Goal: Contribute content: Contribute content

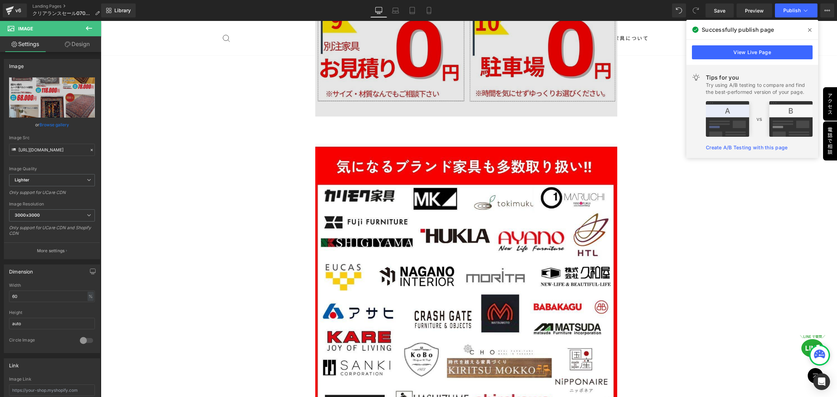
scroll to position [2478, 0]
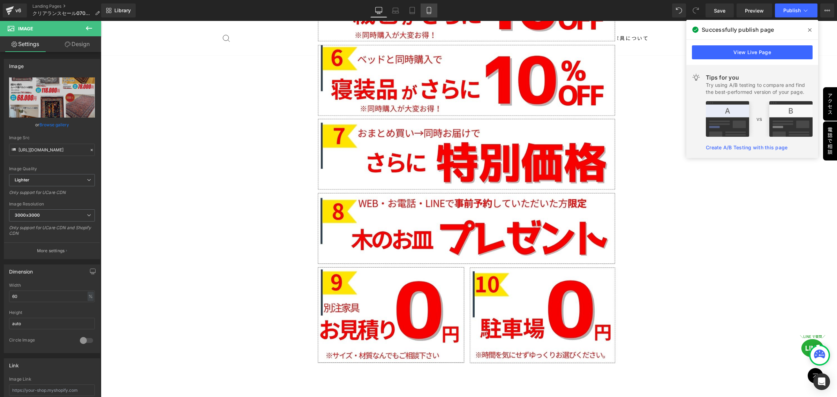
click at [426, 12] on icon at bounding box center [429, 10] width 7 height 7
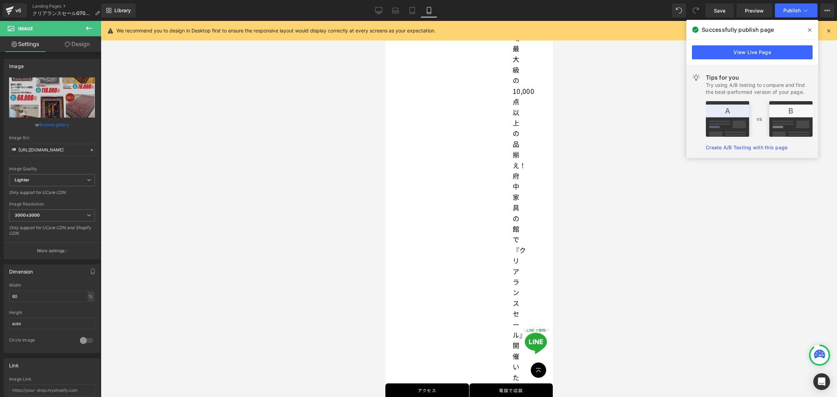
scroll to position [218, 0]
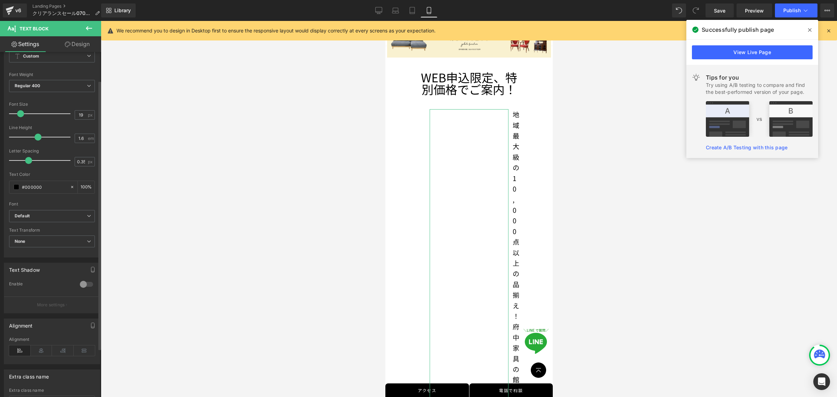
scroll to position [0, 0]
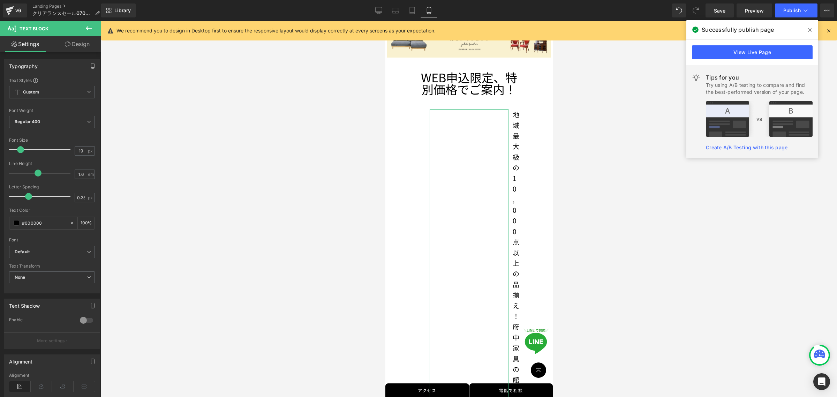
click at [80, 44] on link "Design" at bounding box center [77, 44] width 51 height 16
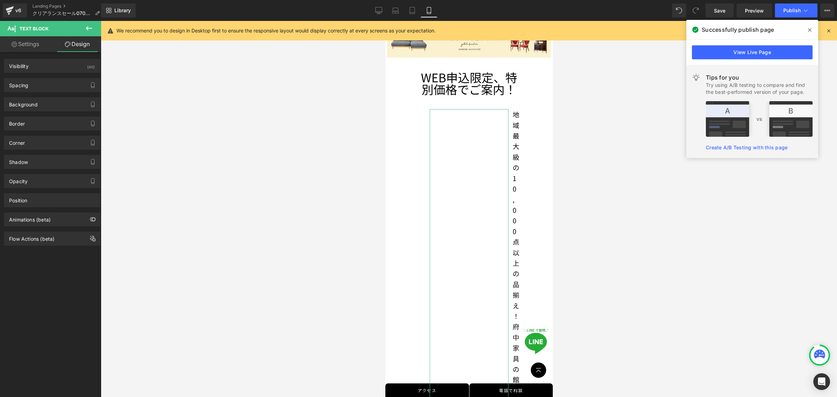
type input "40"
type input "0"
type input "40"
type input "0"
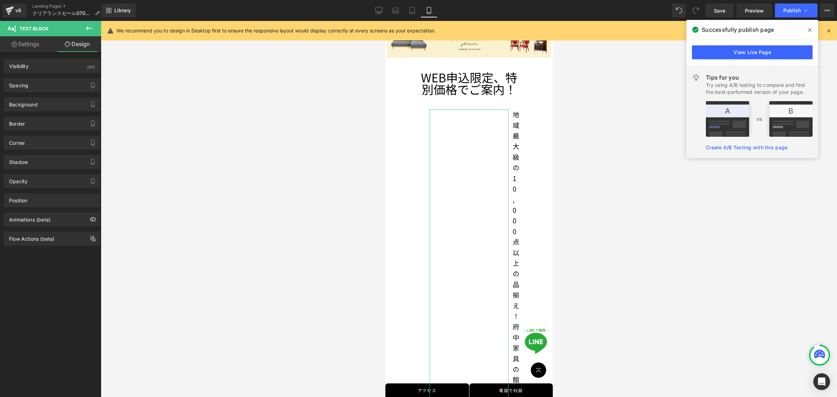
type input "255"
type input "0"
click at [61, 84] on div "Spacing" at bounding box center [52, 84] width 96 height 13
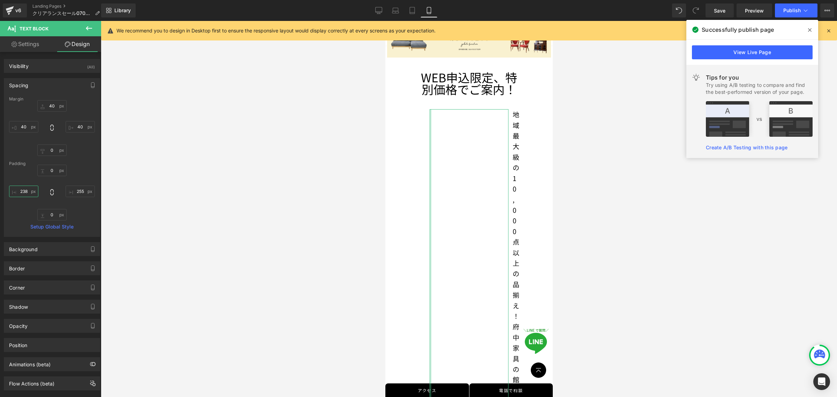
click at [29, 194] on input "238" at bounding box center [23, 192] width 29 height 12
click at [28, 194] on input "238" at bounding box center [23, 192] width 29 height 12
type input "0"
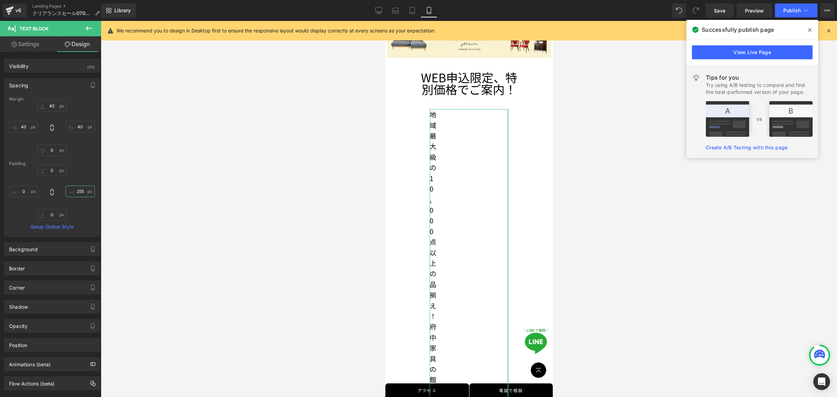
click at [83, 194] on input "255" at bounding box center [80, 192] width 29 height 12
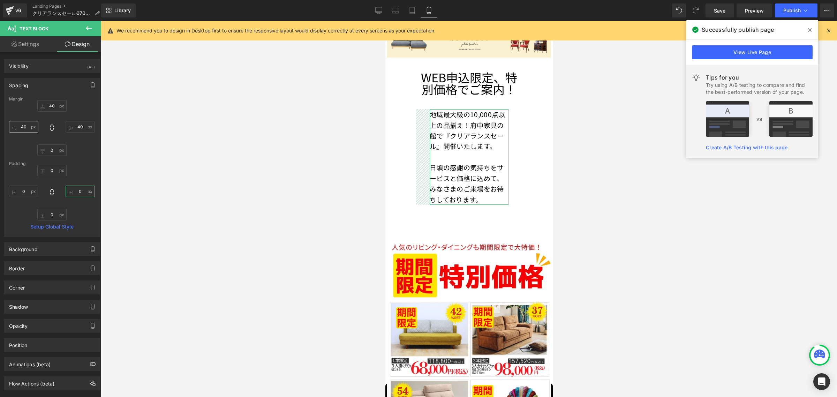
type input "0"
click at [29, 130] on input "40" at bounding box center [23, 127] width 29 height 12
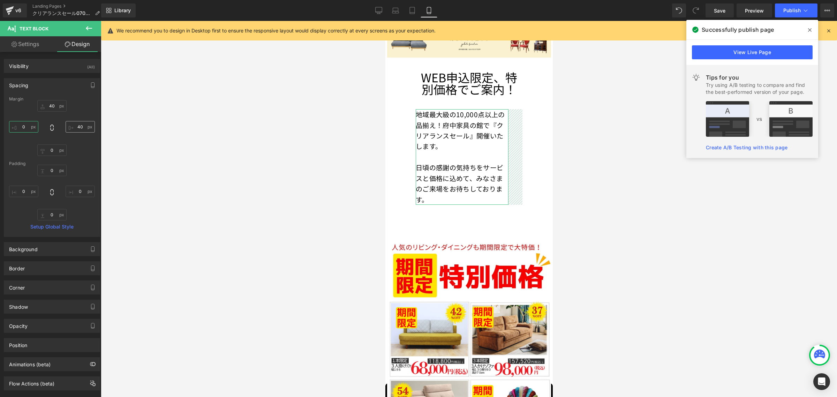
type input "0"
click at [80, 126] on input "40" at bounding box center [80, 127] width 29 height 12
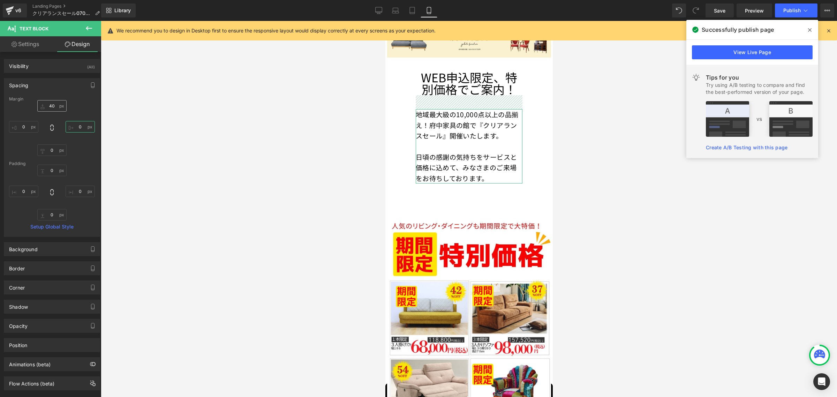
type input "0"
click at [58, 107] on input "40" at bounding box center [51, 106] width 29 height 12
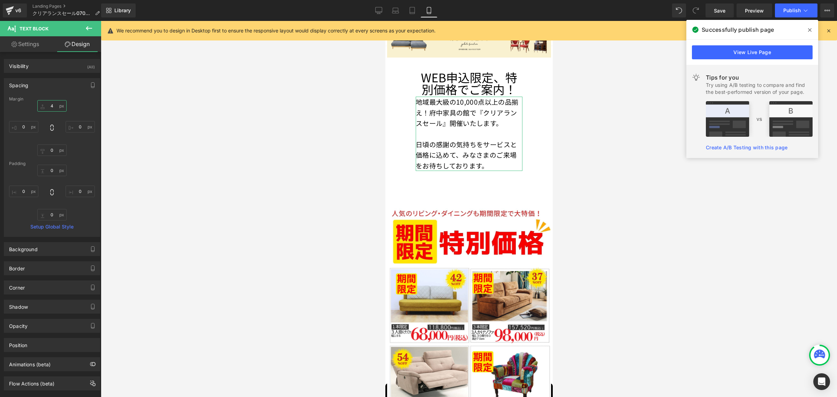
type input "40"
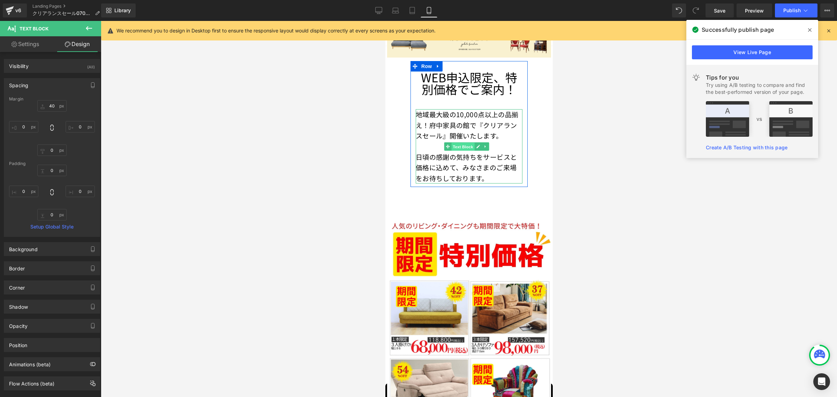
click at [466, 142] on span "Text Block" at bounding box center [462, 146] width 23 height 8
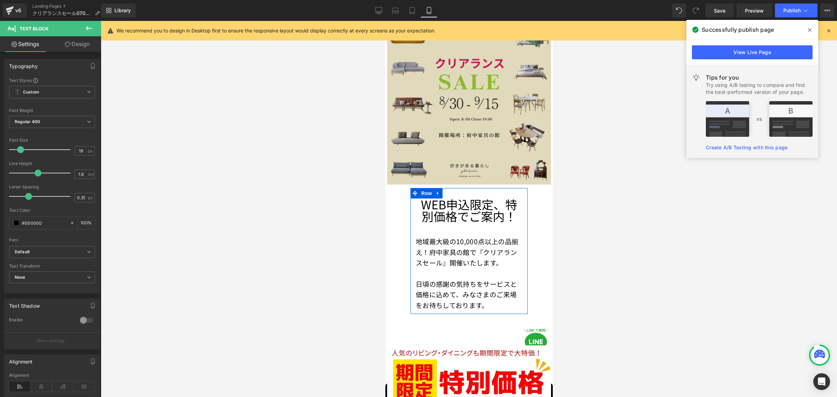
scroll to position [44, 0]
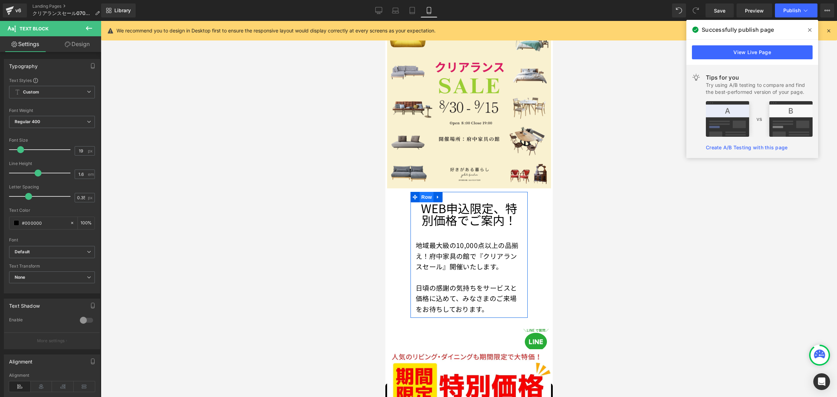
click at [422, 192] on span "Row" at bounding box center [426, 197] width 14 height 10
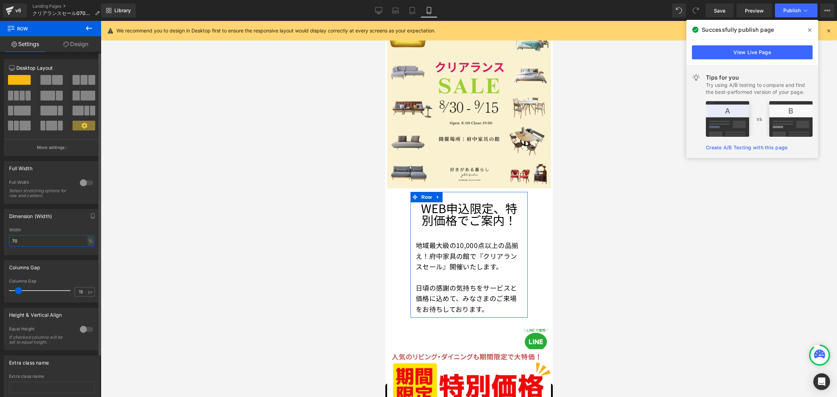
drag, startPoint x: 22, startPoint y: 243, endPoint x: 12, endPoint y: 243, distance: 10.5
click at [12, 243] on input "70" at bounding box center [52, 241] width 86 height 12
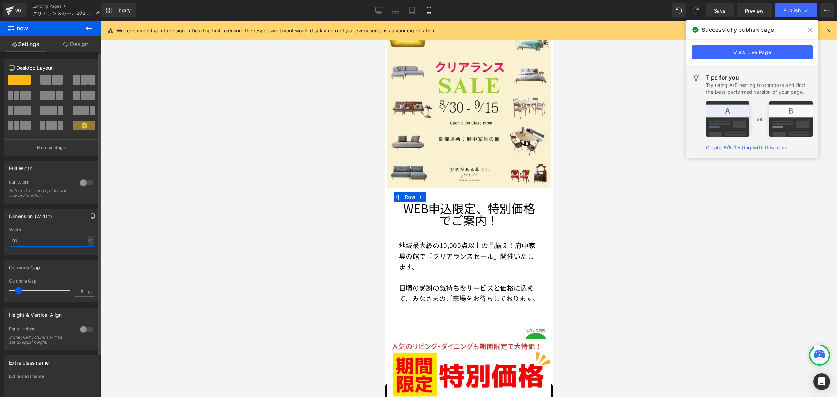
type input "90"
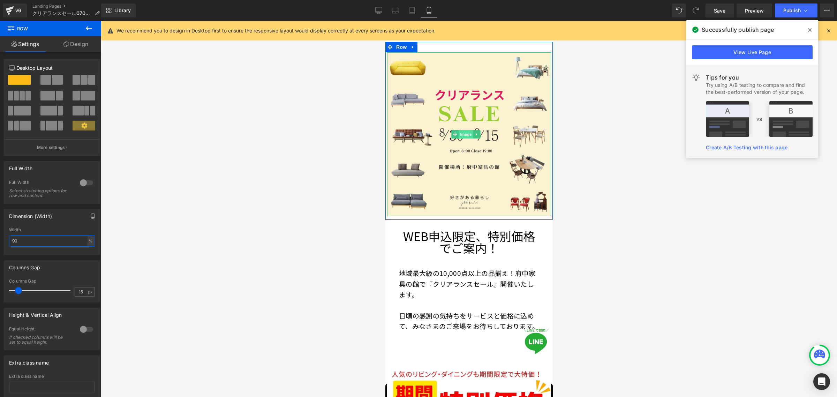
scroll to position [0, 0]
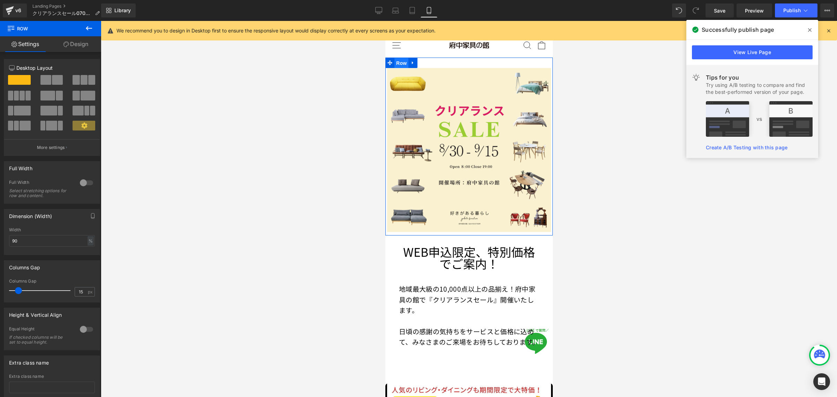
click at [403, 62] on span "Row" at bounding box center [401, 63] width 14 height 10
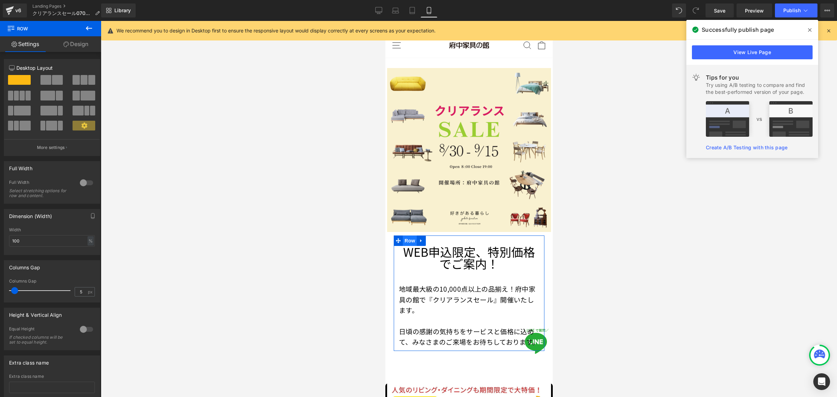
click at [406, 235] on span "Row" at bounding box center [410, 240] width 14 height 10
click at [31, 245] on input "90" at bounding box center [52, 241] width 86 height 12
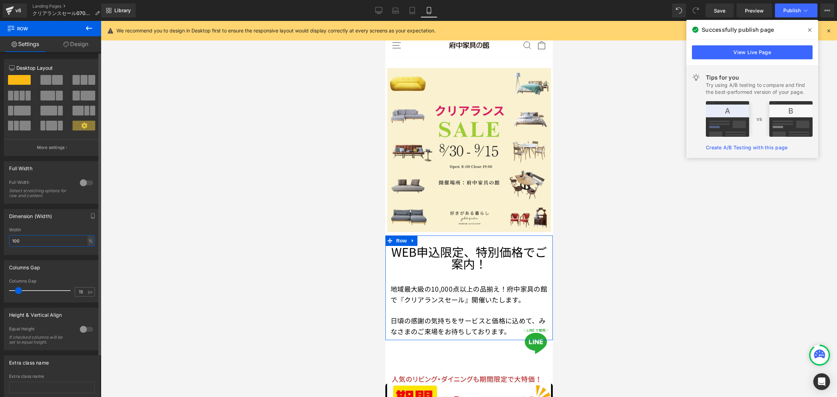
type input "100"
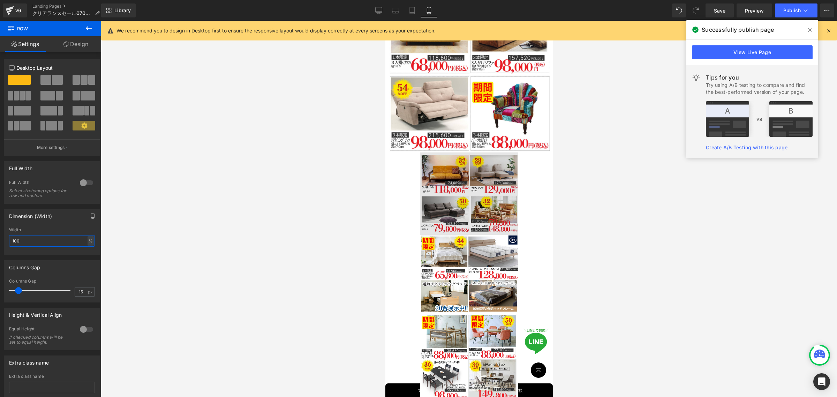
scroll to position [436, 0]
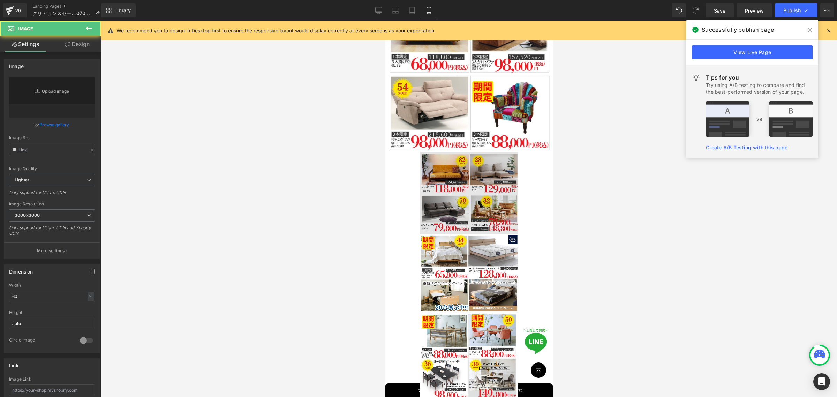
click at [471, 176] on div "Image" at bounding box center [469, 193] width 164 height 82
type input "[URL][DOMAIN_NAME]"
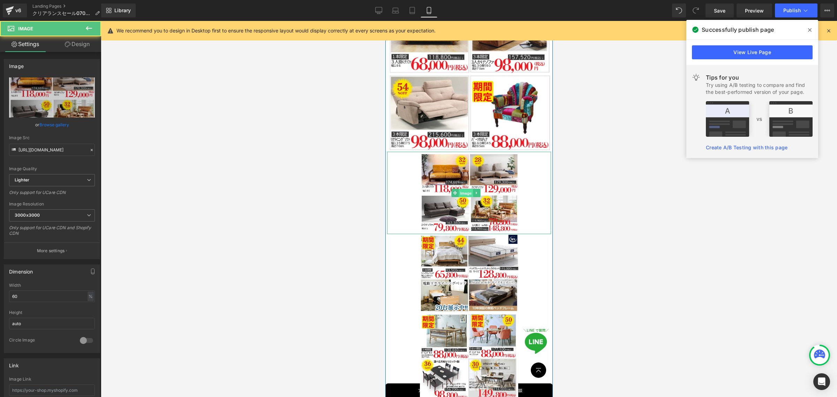
click at [470, 189] on span "Image" at bounding box center [465, 193] width 15 height 8
click at [465, 69] on span "Image" at bounding box center [465, 73] width 15 height 8
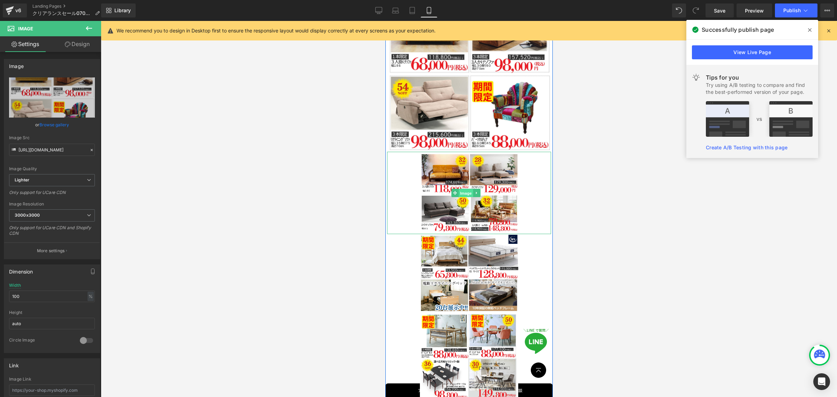
click at [467, 189] on span "Image" at bounding box center [465, 193] width 15 height 8
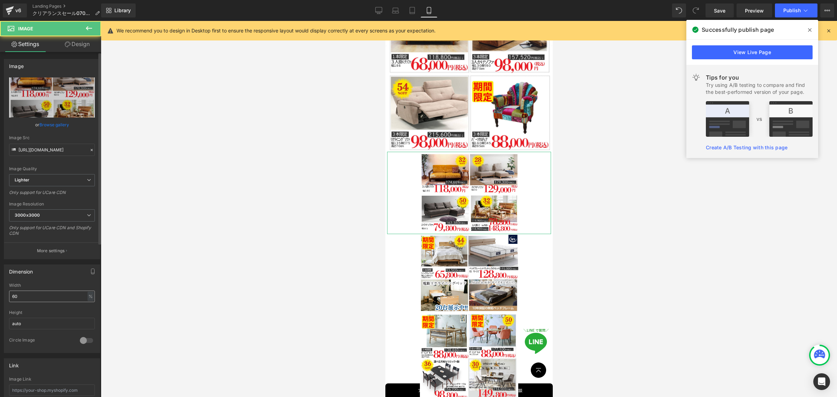
drag, startPoint x: 32, startPoint y: 303, endPoint x: 30, endPoint y: 300, distance: 4.2
click at [31, 303] on div "Width 60 % % px" at bounding box center [52, 296] width 86 height 27
click at [30, 300] on input "60" at bounding box center [52, 297] width 86 height 12
click at [29, 300] on input "60" at bounding box center [52, 297] width 86 height 12
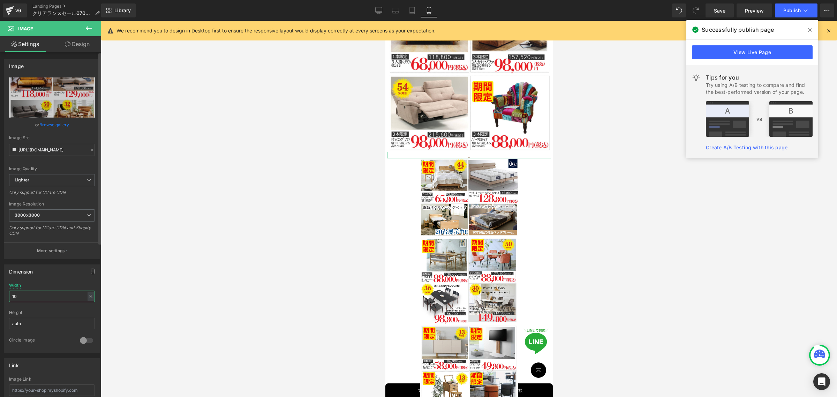
type input "100"
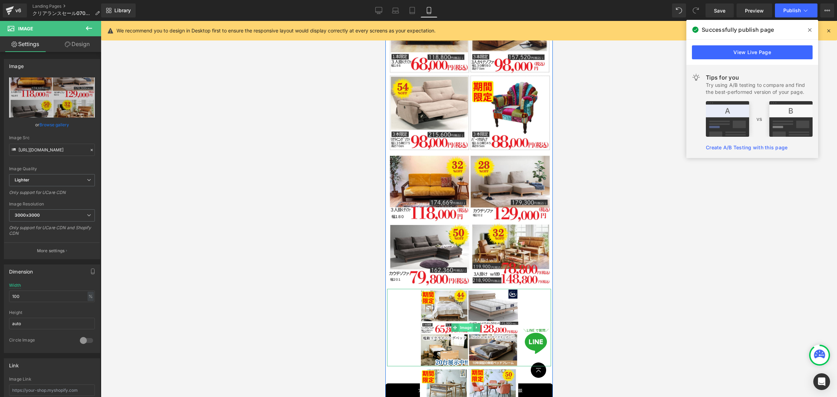
click at [466, 323] on span "Image" at bounding box center [465, 327] width 15 height 8
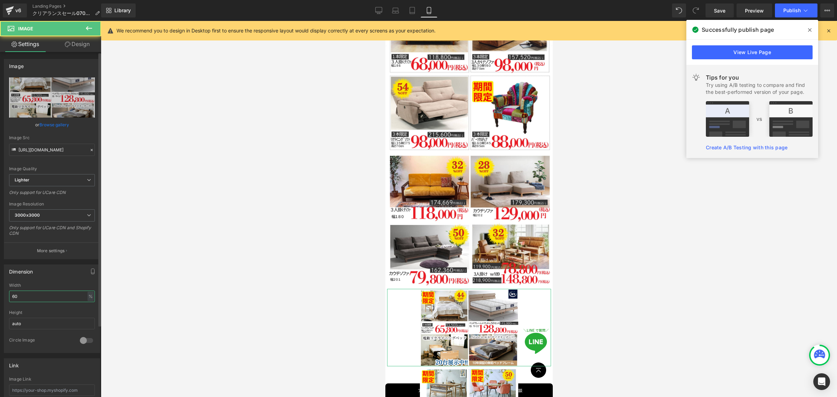
click at [49, 295] on input "60" at bounding box center [52, 297] width 86 height 12
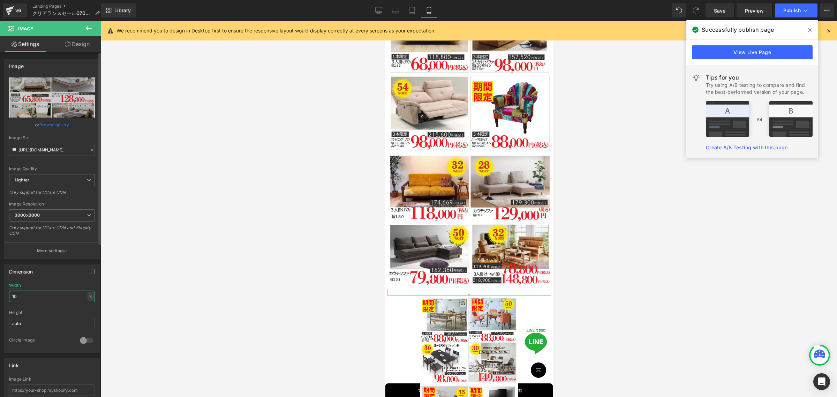
type input "100"
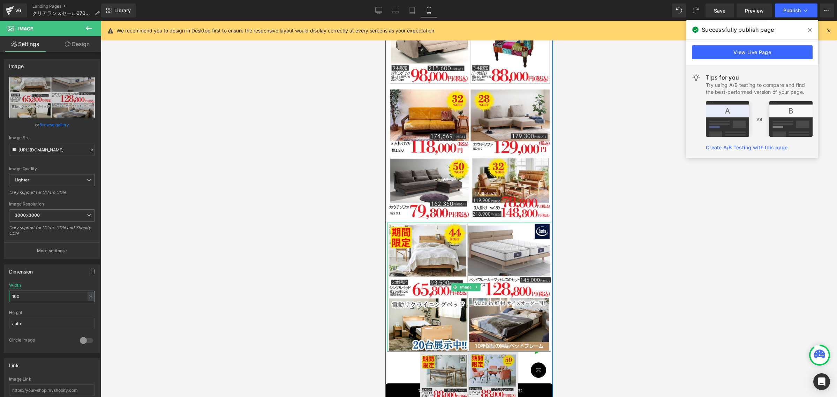
scroll to position [610, 0]
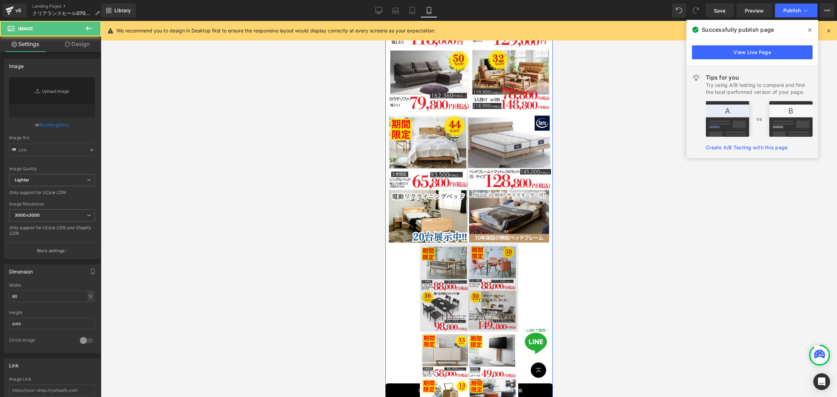
type input "[URL][DOMAIN_NAME]"
click at [467, 274] on img at bounding box center [469, 287] width 98 height 88
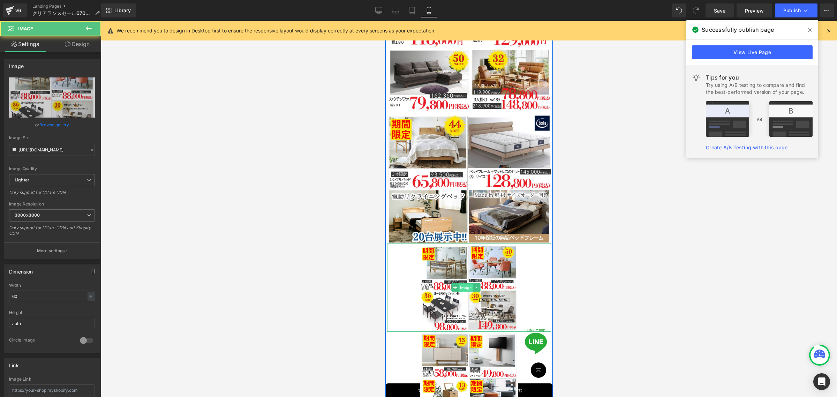
click at [465, 284] on span "Image" at bounding box center [465, 288] width 15 height 8
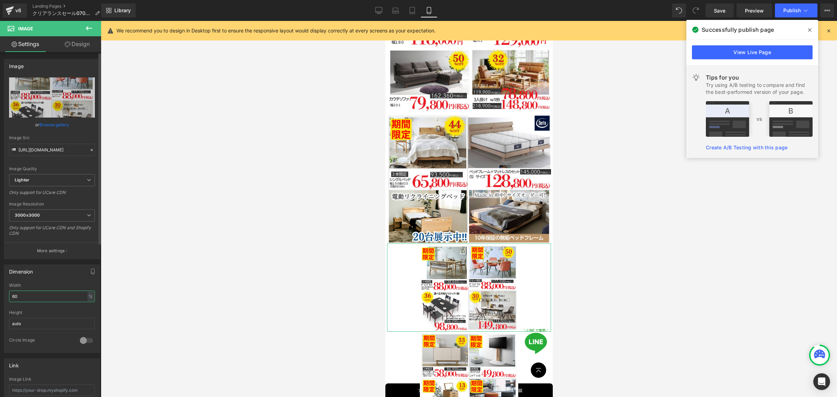
click at [39, 296] on input "60" at bounding box center [52, 297] width 86 height 12
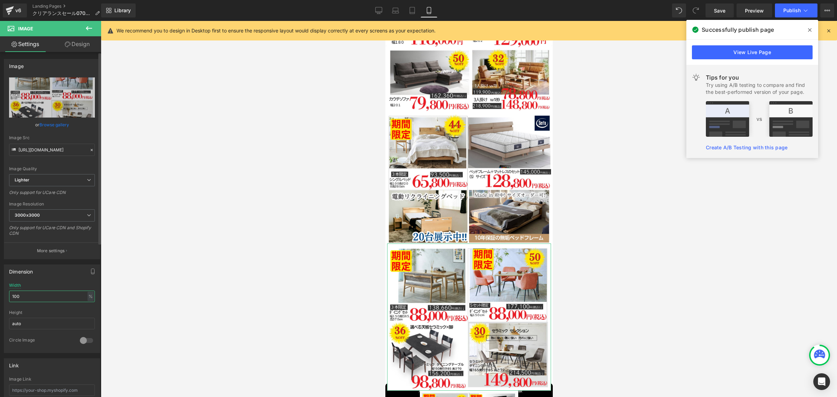
type input "100"
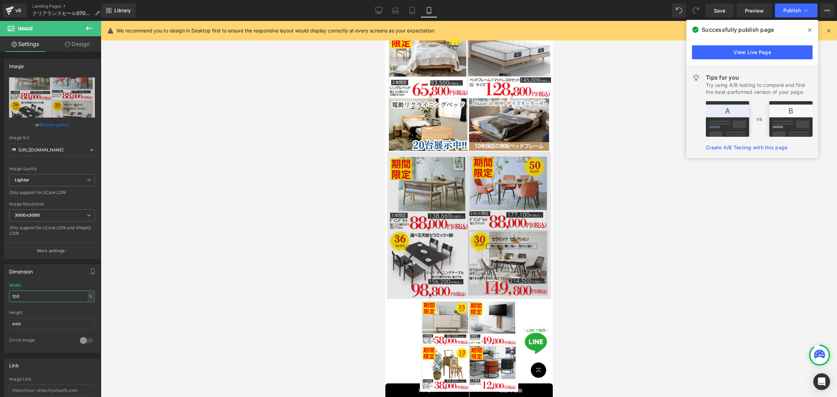
scroll to position [785, 0]
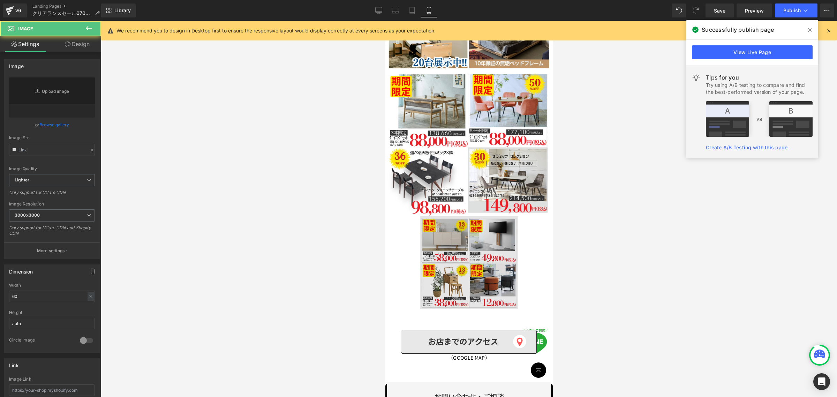
type input "[URL][DOMAIN_NAME][PERSON_NAME]"
click at [470, 222] on img at bounding box center [469, 262] width 98 height 93
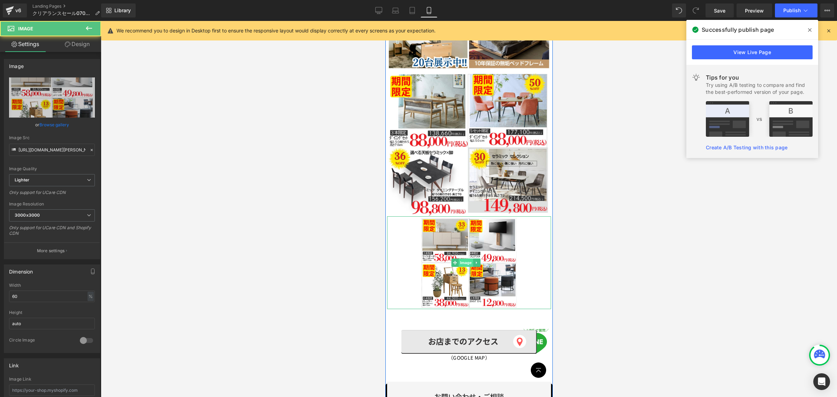
click at [468, 258] on span "Image" at bounding box center [465, 262] width 15 height 8
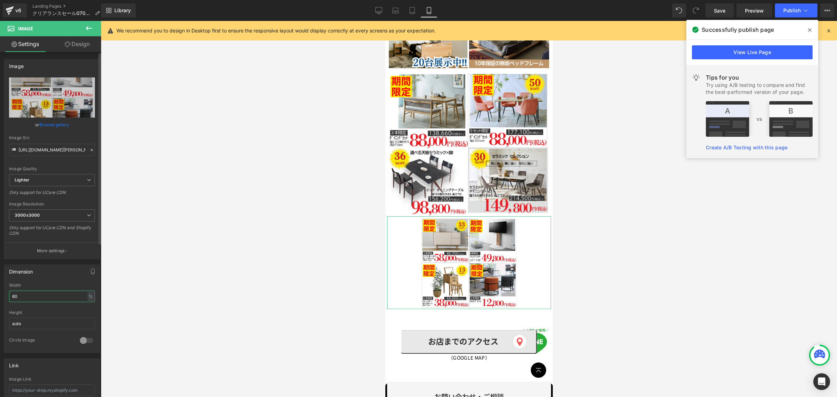
click at [28, 291] on input "60" at bounding box center [52, 297] width 86 height 12
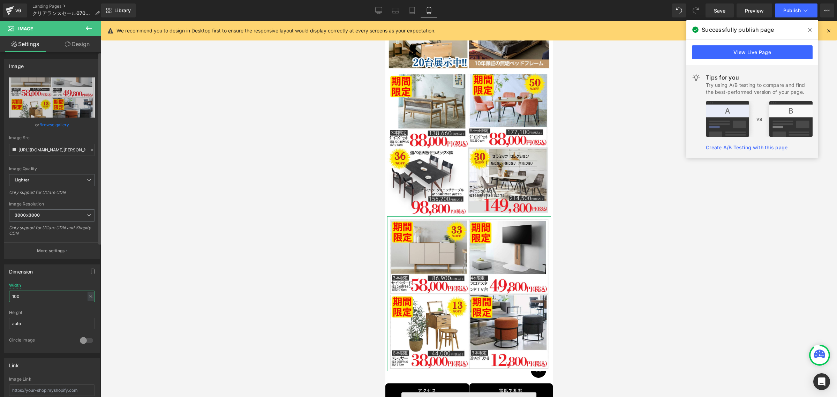
type input "100"
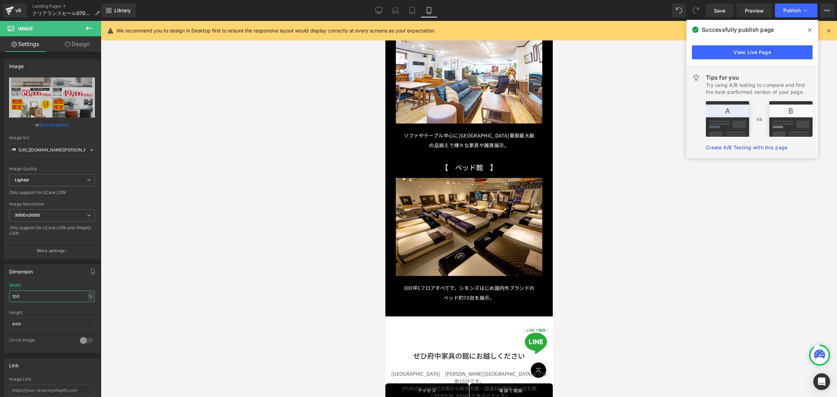
scroll to position [8720, 0]
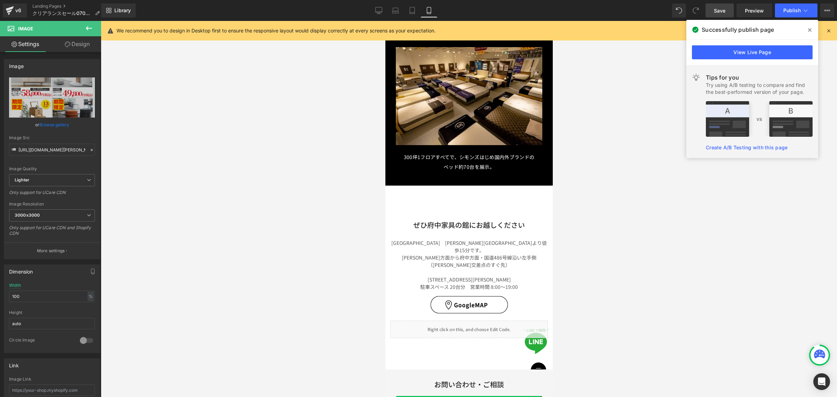
click at [720, 12] on span "Save" at bounding box center [720, 10] width 12 height 7
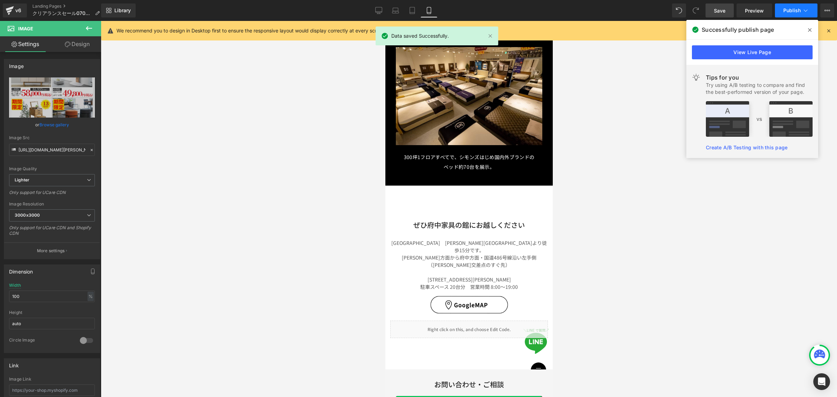
click at [796, 10] on span "Publish" at bounding box center [791, 11] width 17 height 6
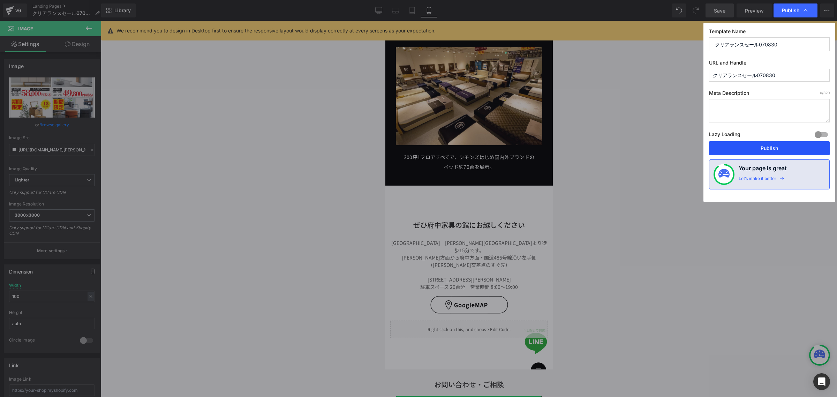
click at [785, 145] on button "Publish" at bounding box center [769, 148] width 121 height 14
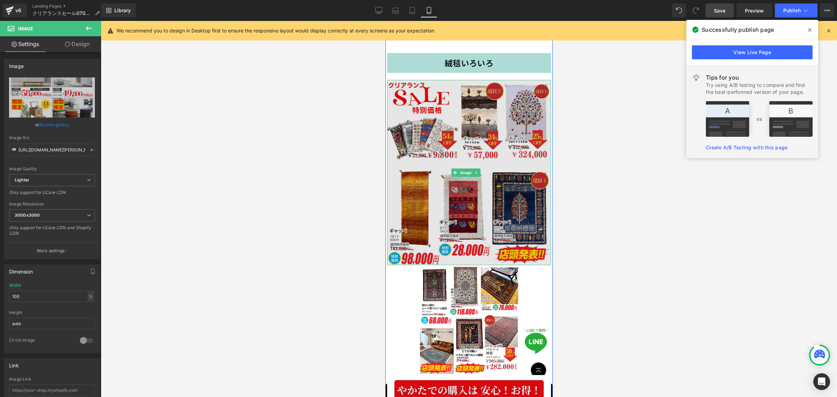
scroll to position [2859, 0]
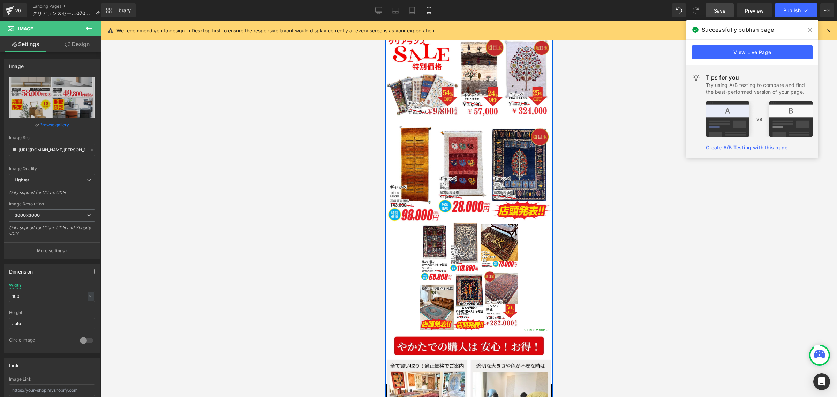
click at [467, 221] on div "Image" at bounding box center [469, 276] width 164 height 110
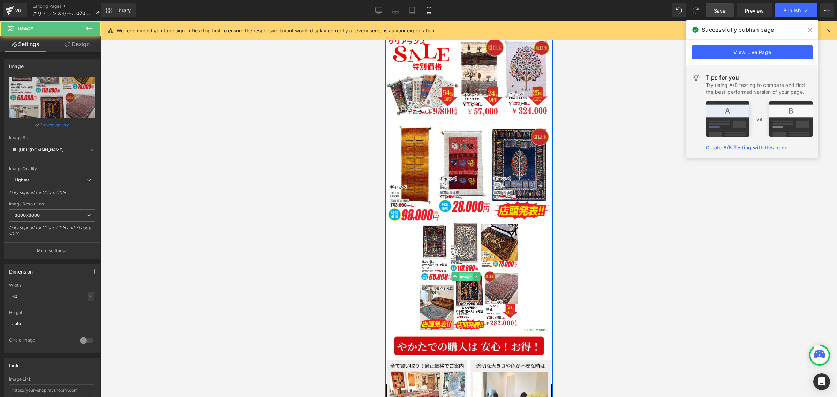
click at [463, 273] on span "Image" at bounding box center [465, 277] width 15 height 8
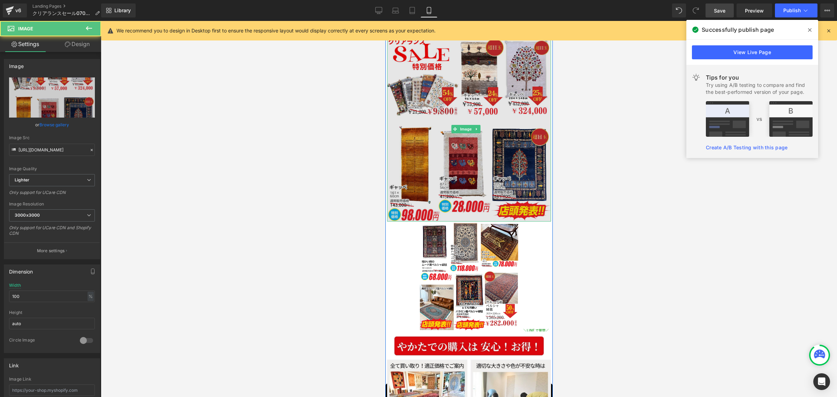
click at [460, 77] on img at bounding box center [469, 128] width 164 height 185
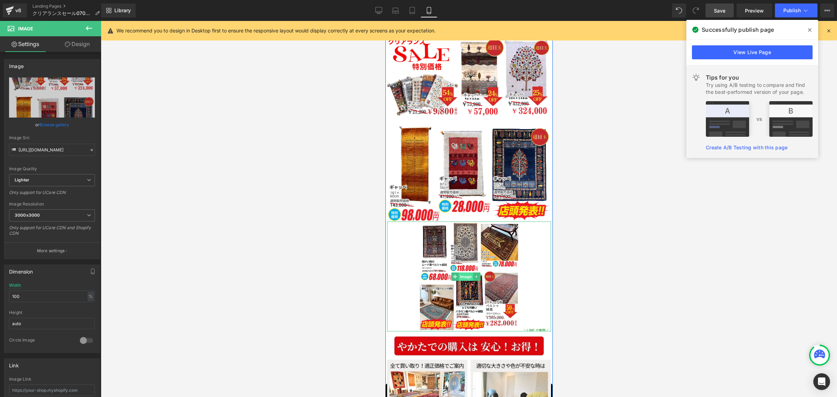
click at [470, 272] on span "Image" at bounding box center [465, 276] width 15 height 8
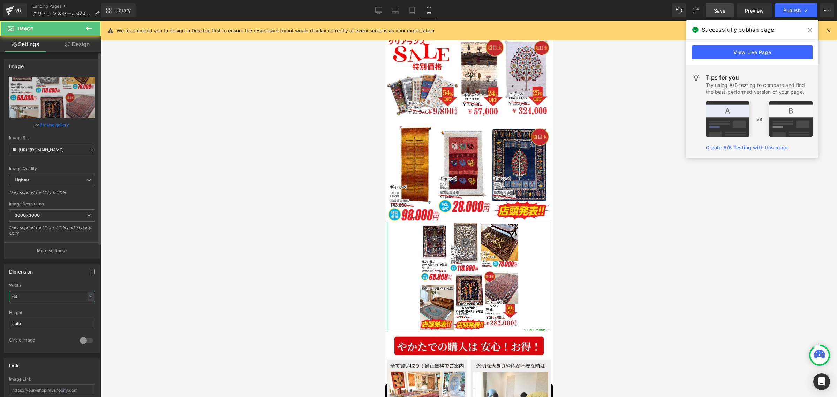
click at [68, 295] on input "60" at bounding box center [52, 297] width 86 height 12
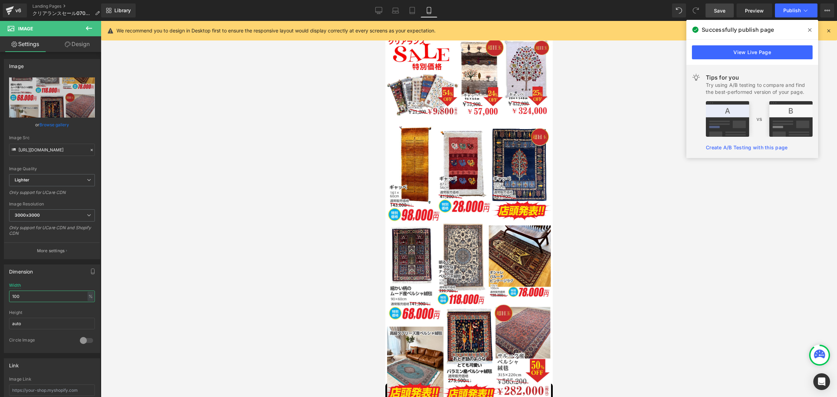
type input "100"
click at [790, 13] on button "Publish" at bounding box center [796, 10] width 43 height 14
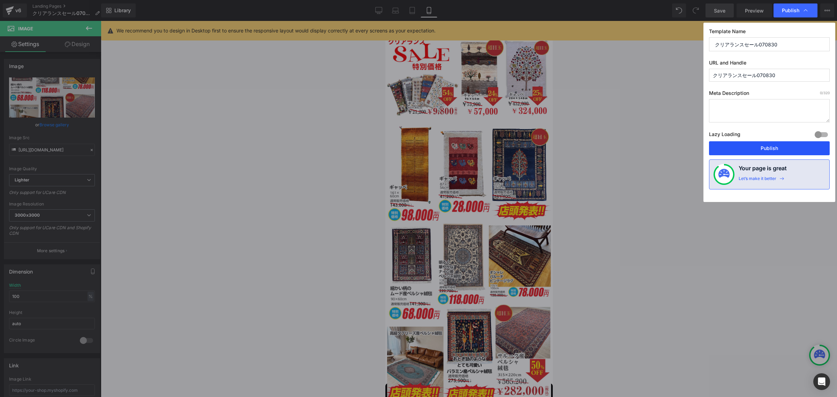
click at [782, 148] on button "Publish" at bounding box center [769, 148] width 121 height 14
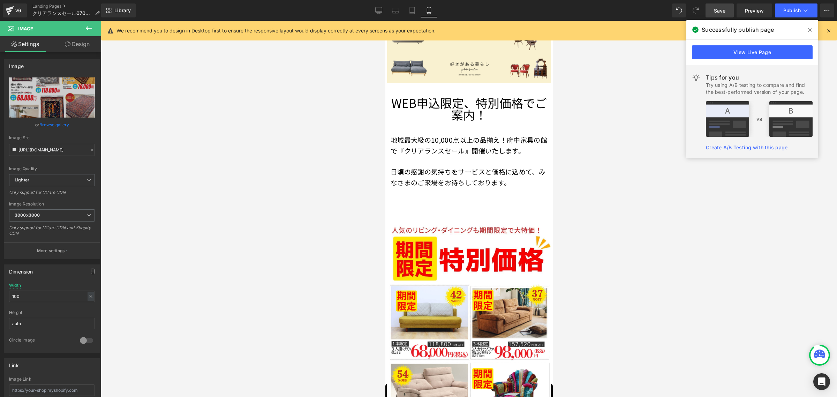
scroll to position [0, 0]
